Goal: Information Seeking & Learning: Learn about a topic

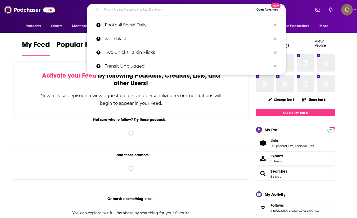
click at [163, 11] on input "Search podcasts, credits, & more..." at bounding box center [177, 10] width 153 height 8
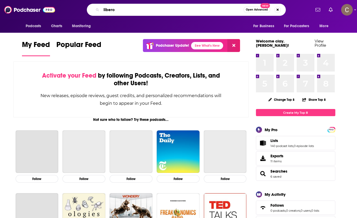
type input "libero"
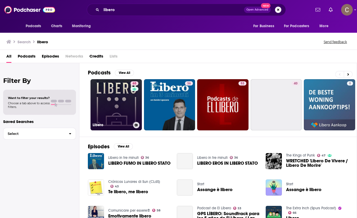
click at [105, 95] on link "65 Libero" at bounding box center [115, 104] width 51 height 51
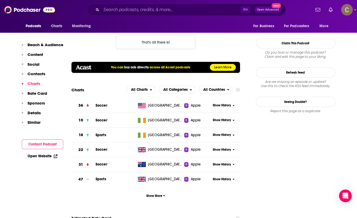
scroll to position [461, 0]
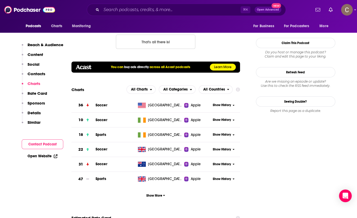
click at [219, 149] on span "Show History" at bounding box center [222, 150] width 18 height 4
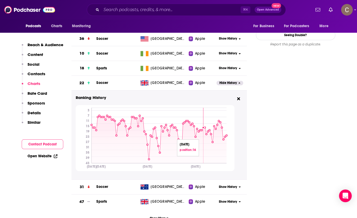
scroll to position [528, 0]
click at [200, 81] on span "Apple" at bounding box center [200, 82] width 10 height 5
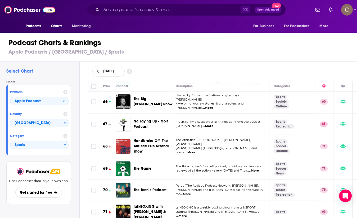
scroll to position [1437, 4]
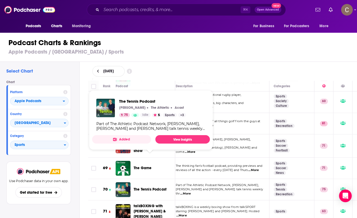
click at [156, 188] on span "The Tennis Podcast" at bounding box center [150, 190] width 33 height 4
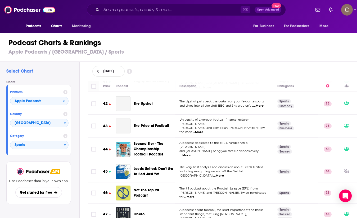
scroll to position [917, 0]
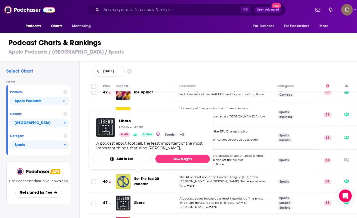
click at [143, 201] on span "Libero" at bounding box center [139, 203] width 11 height 4
